Goal: Find specific page/section: Find specific page/section

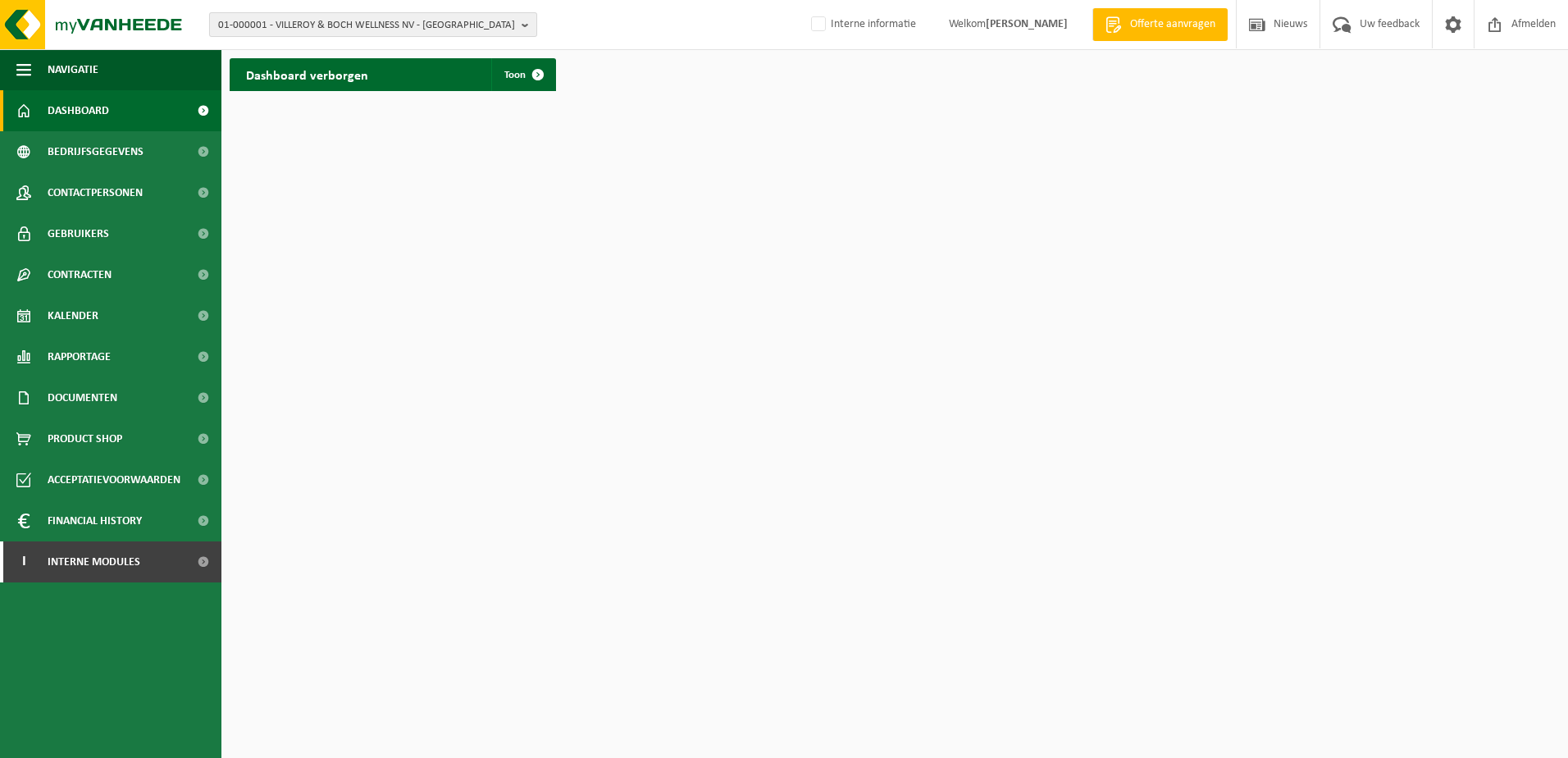
click at [360, 25] on span "01-000001 - VILLEROY & BOCH WELLNESS NV - ROESELARE" at bounding box center [366, 25] width 297 height 25
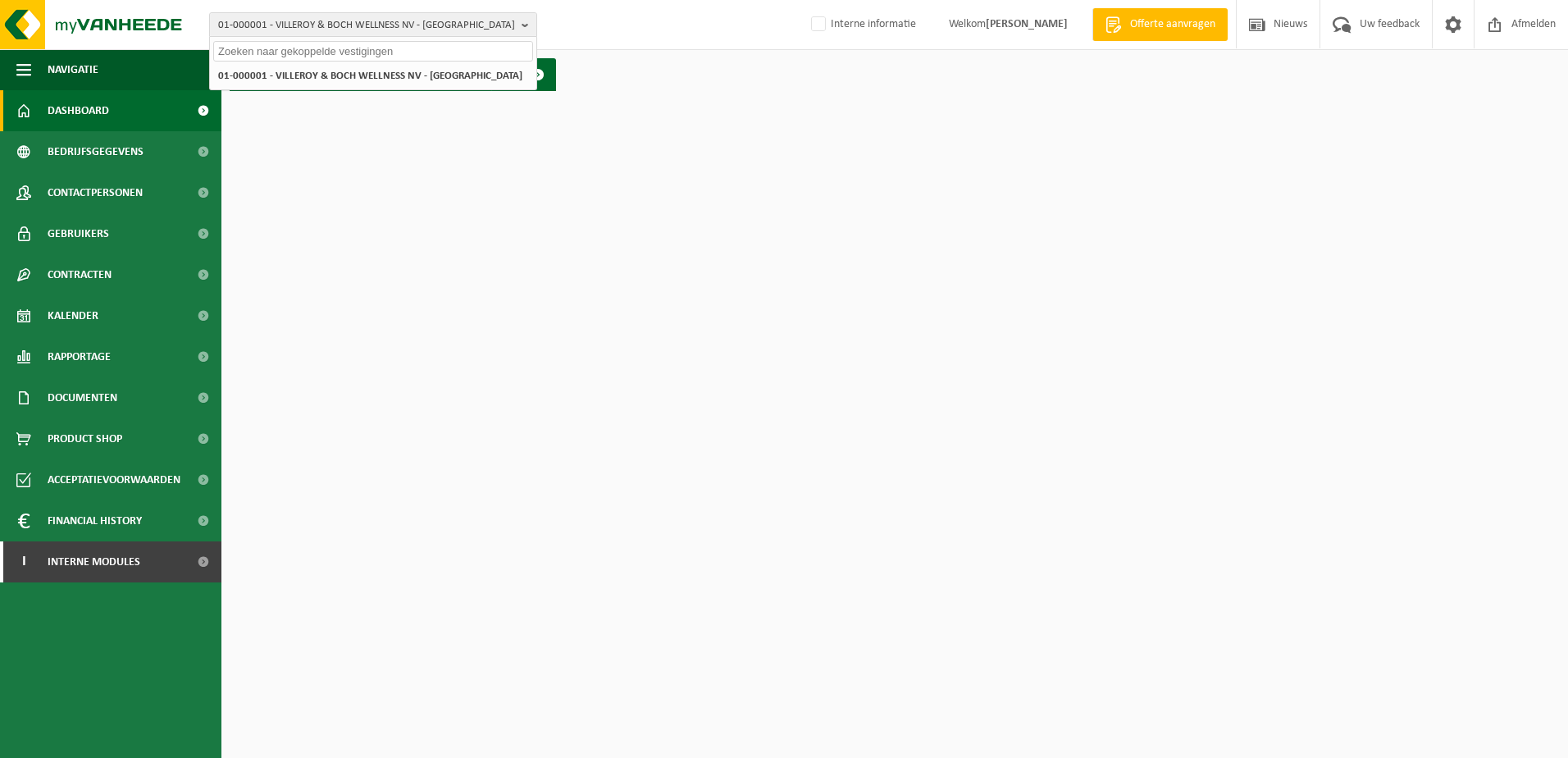
click at [324, 51] on input "text" at bounding box center [373, 52] width 320 height 20
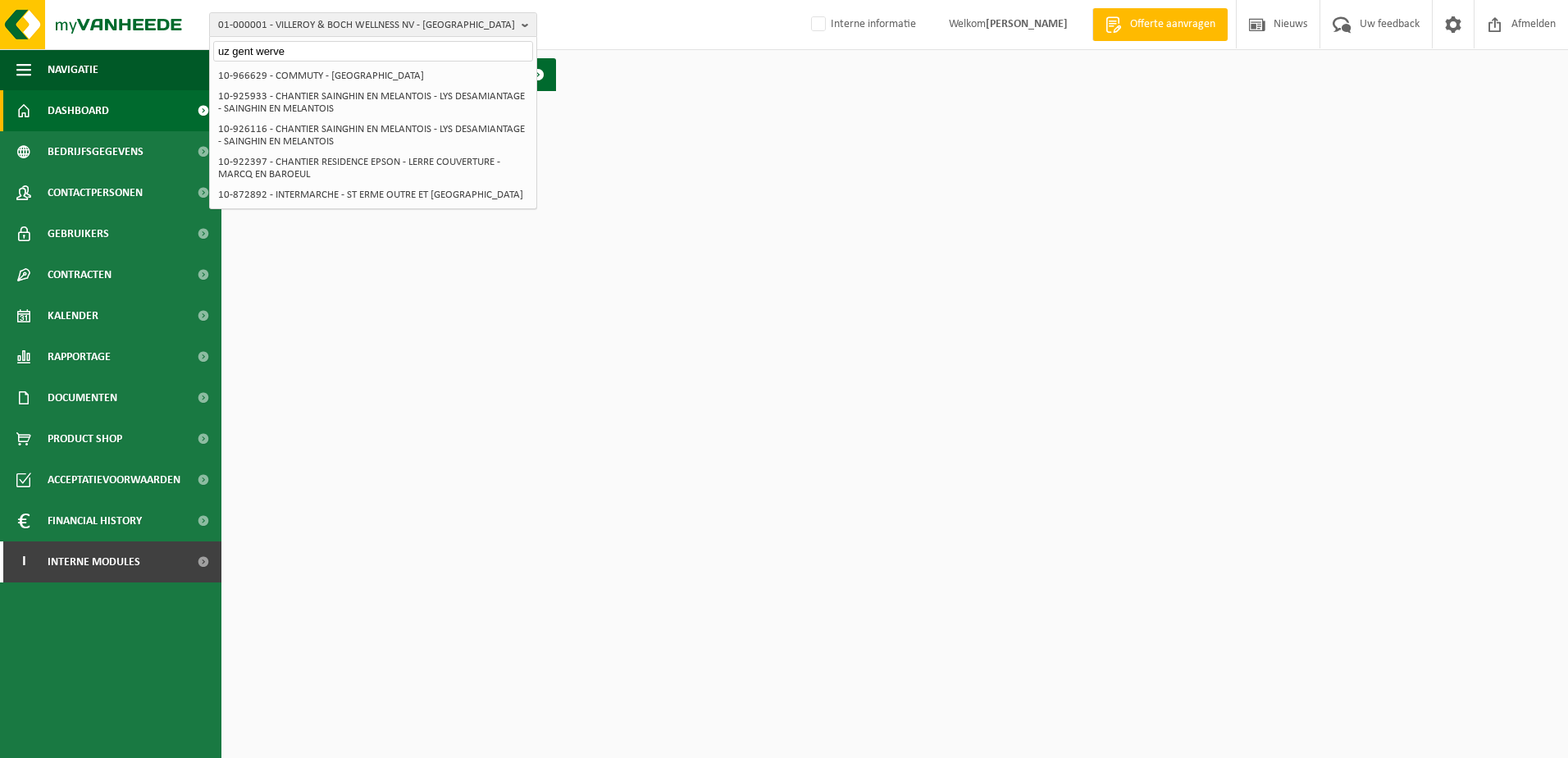
click at [310, 52] on input "uz gent werve" at bounding box center [373, 52] width 320 height 20
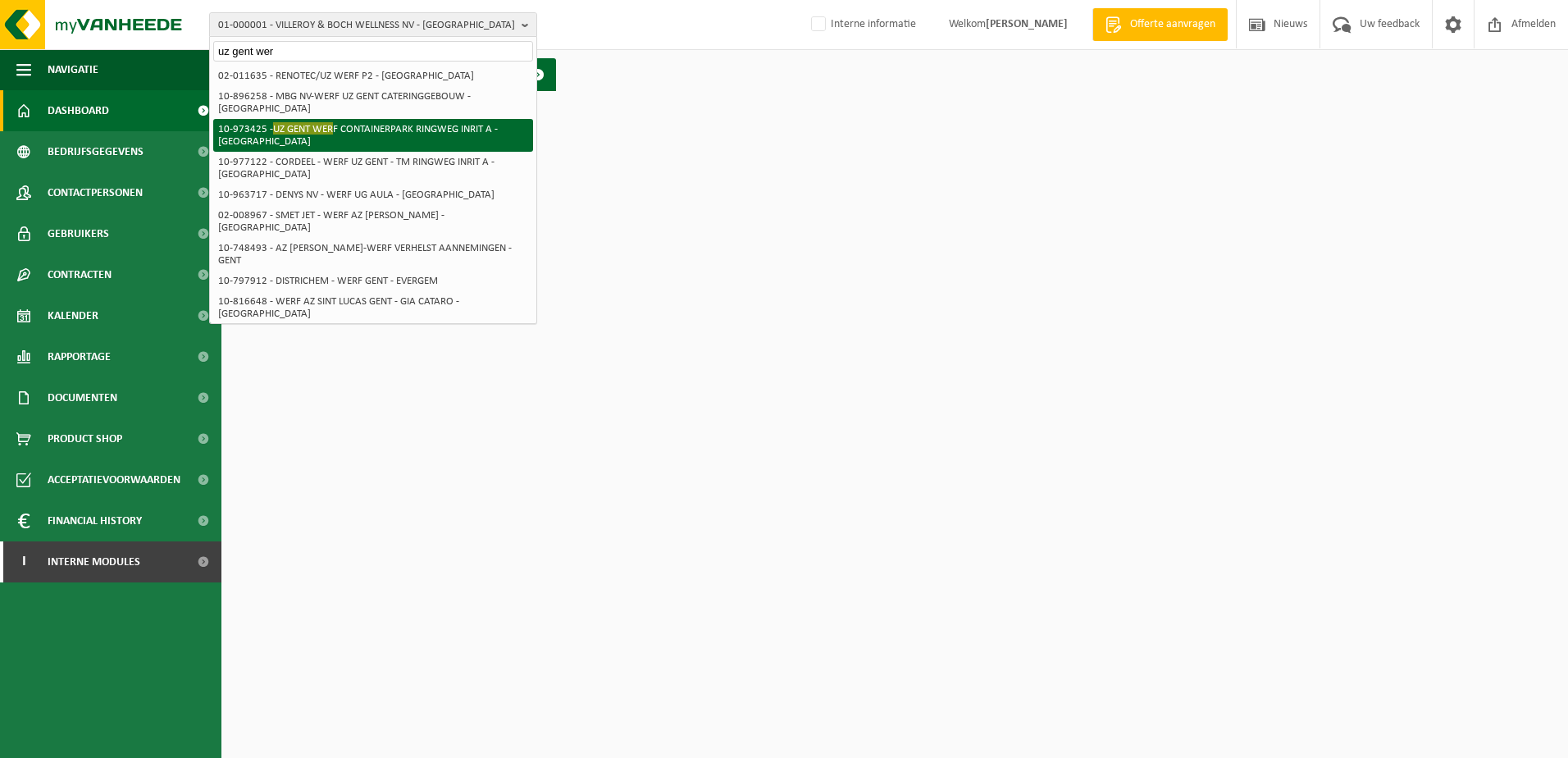
type input "uz gent wer"
click at [335, 119] on li "10-973425 - UZ GENT WER F CONTAINERPARK RINGWEG INRIT A - GENT" at bounding box center [373, 135] width 320 height 33
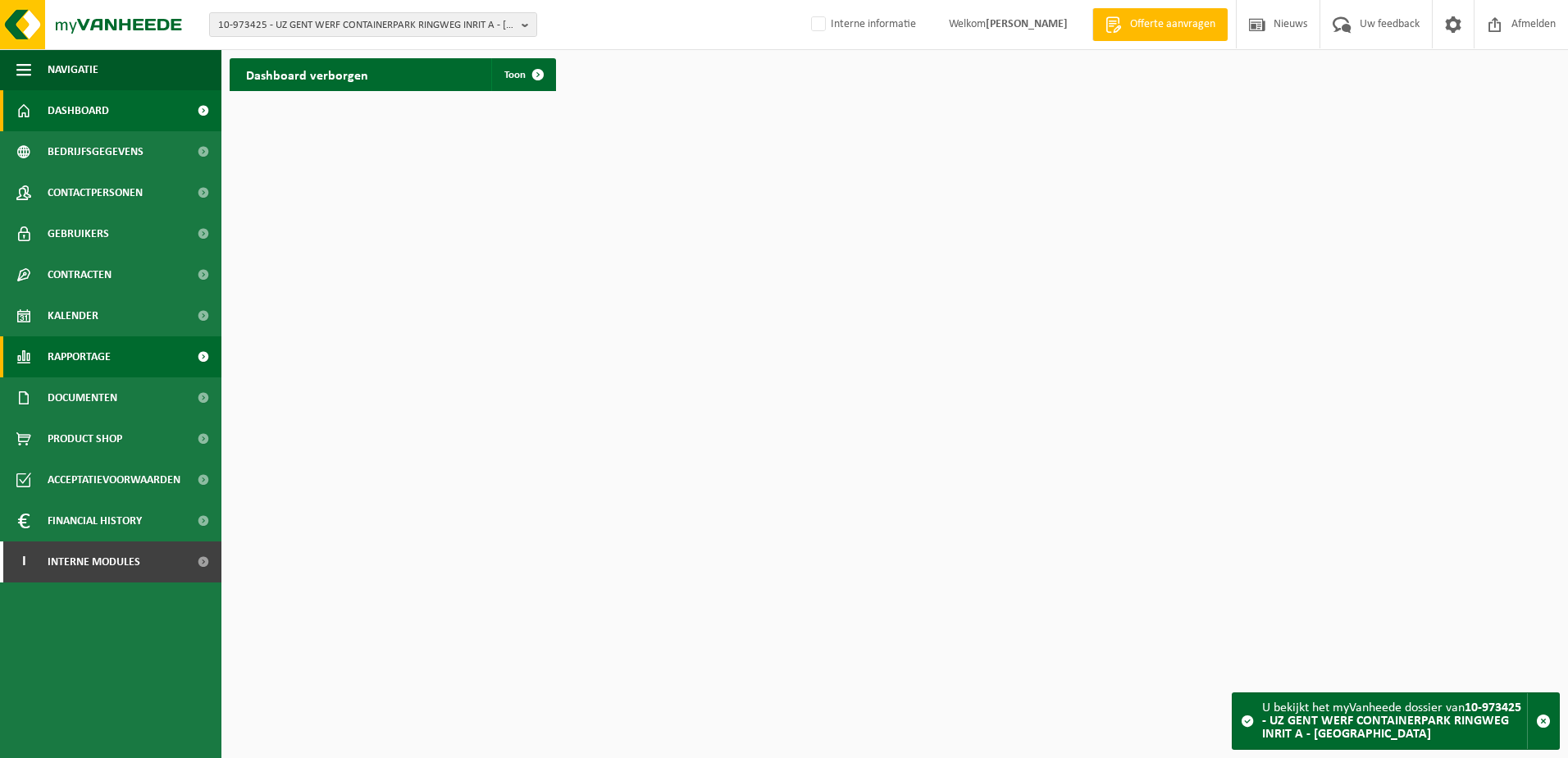
click at [98, 352] on span "Rapportage" at bounding box center [79, 357] width 63 height 41
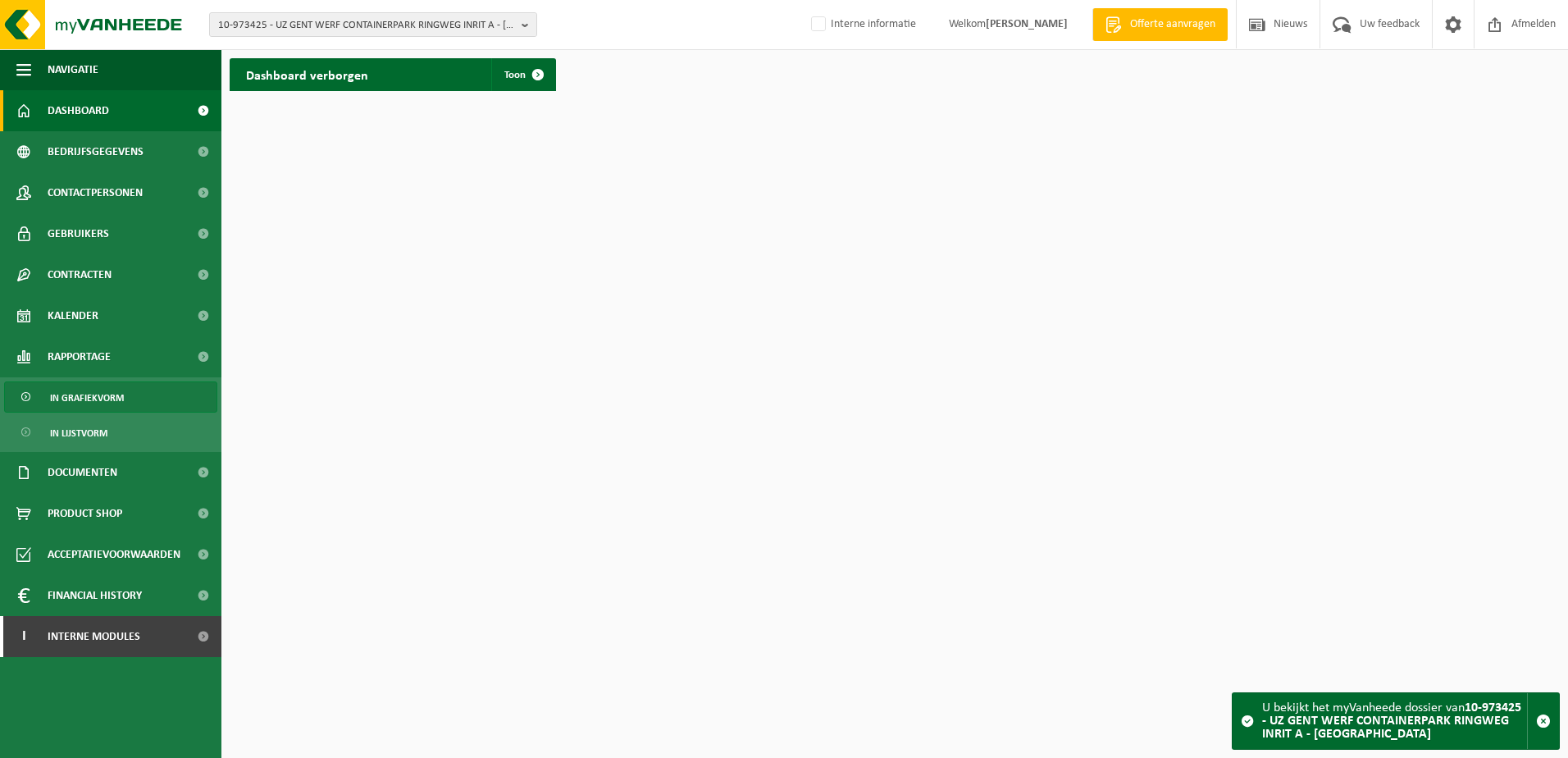
click at [99, 398] on span "In grafiekvorm" at bounding box center [86, 397] width 74 height 31
